Goal: Transaction & Acquisition: Purchase product/service

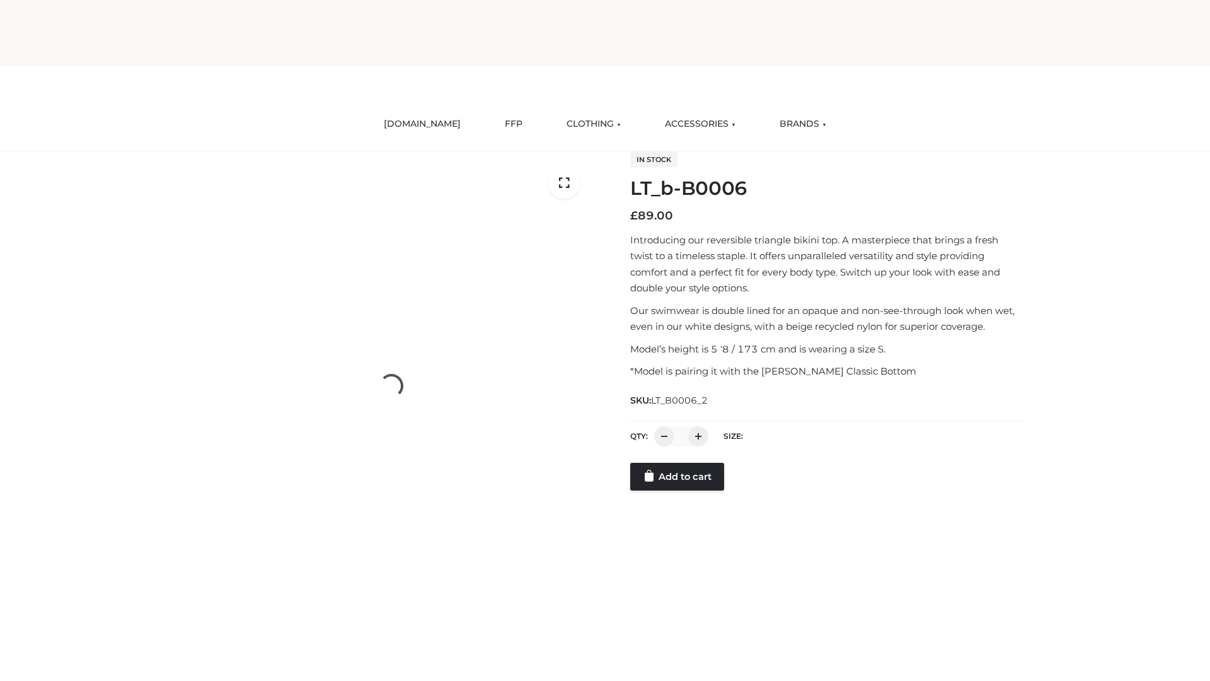
click at [678, 490] on link "Add to cart" at bounding box center [677, 477] width 94 height 28
